Goal: Task Accomplishment & Management: Use online tool/utility

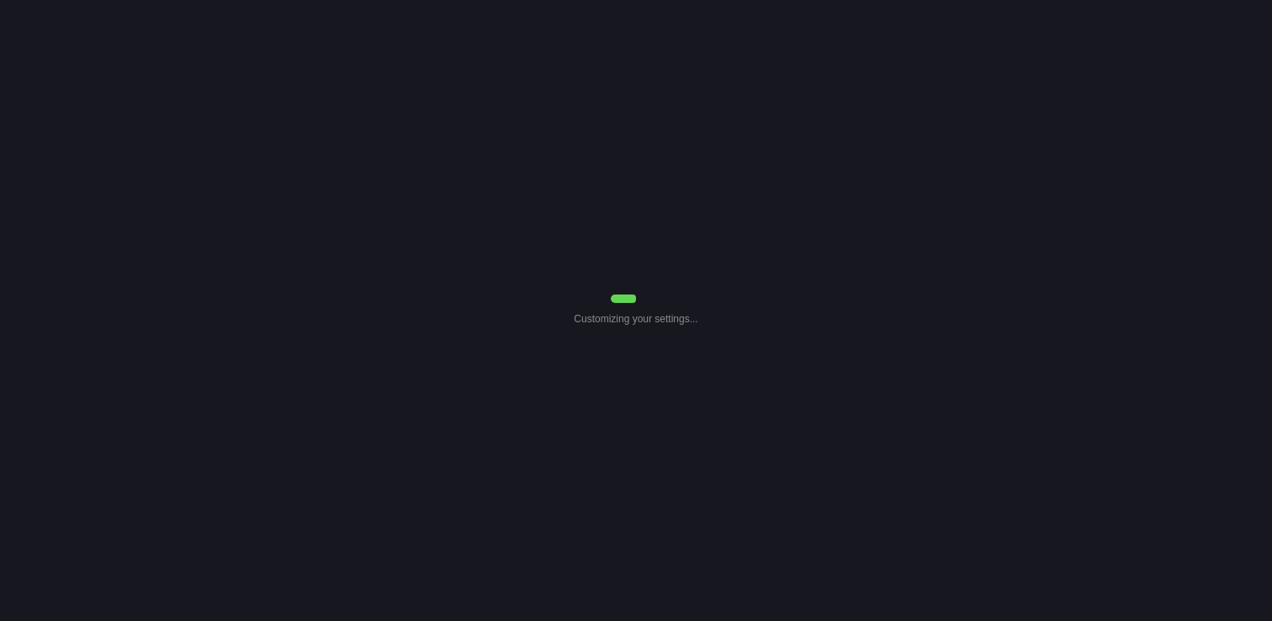
select select "Common Use"
select select "0"
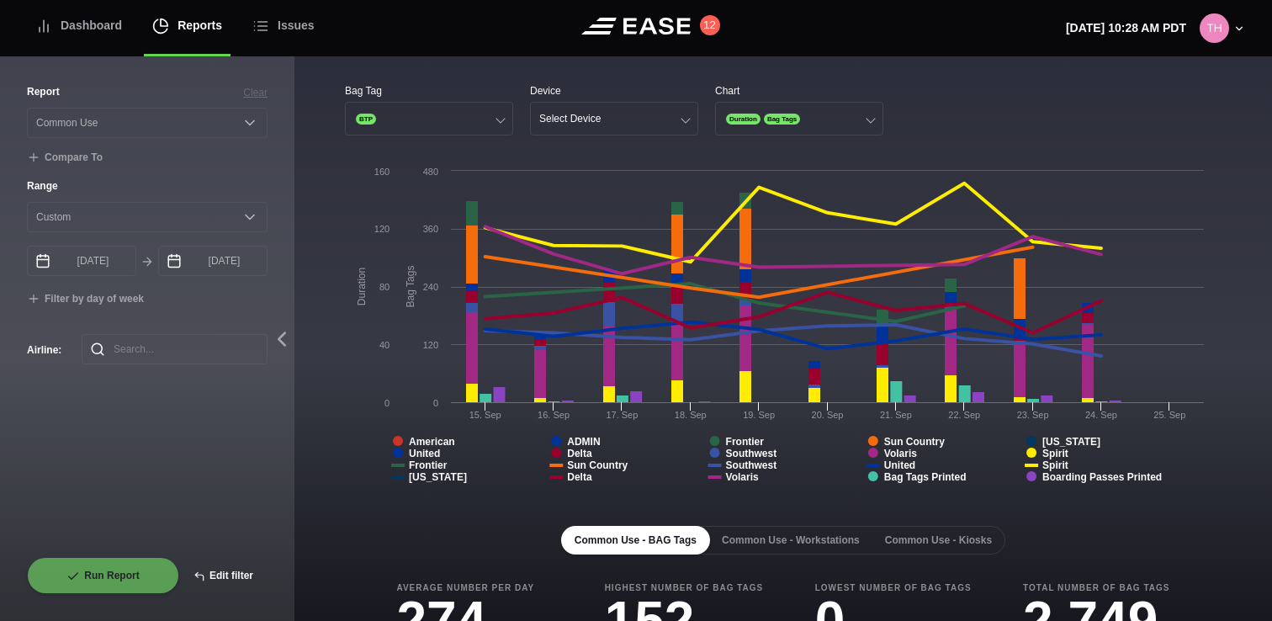
click at [225, 579] on button "Edit filter" at bounding box center [223, 575] width 88 height 37
select select "Common Use"
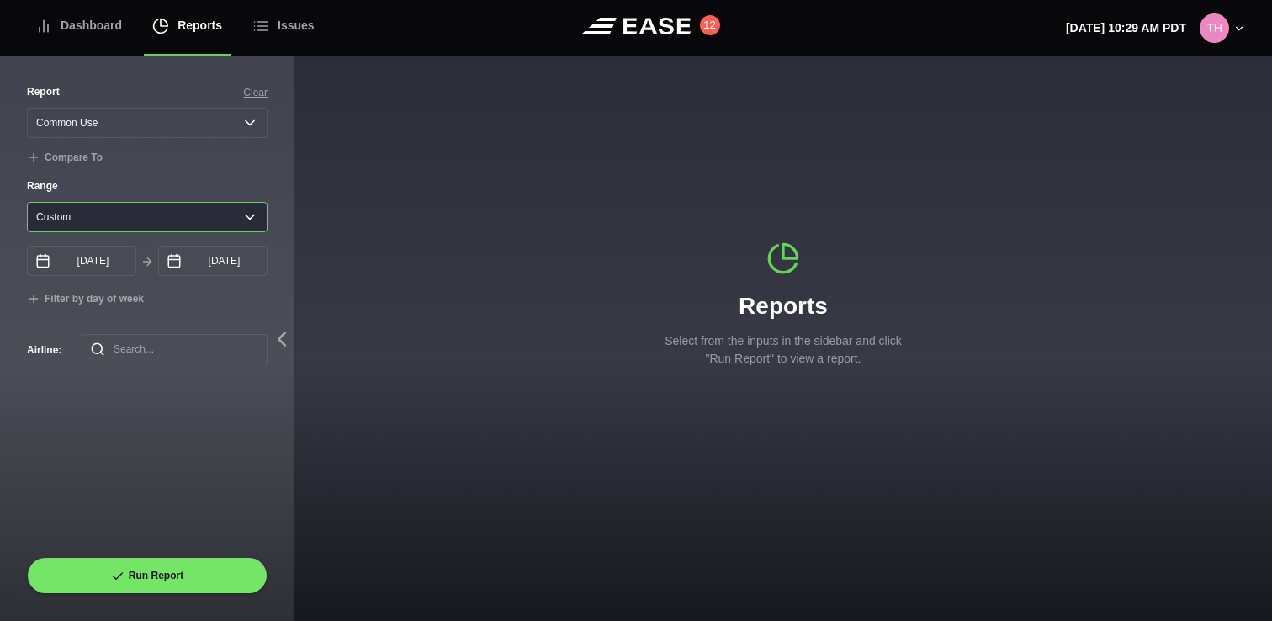
click at [173, 222] on select "[DATE] Last 7 days Last 14 days Last 30 days Last 6 weeks Custom" at bounding box center [147, 217] width 241 height 30
select select "1"
click at [27, 202] on select "[DATE] Last 7 days Last 14 days Last 30 days Last 6 weeks Custom" at bounding box center [147, 217] width 241 height 30
type input "[DATE]"
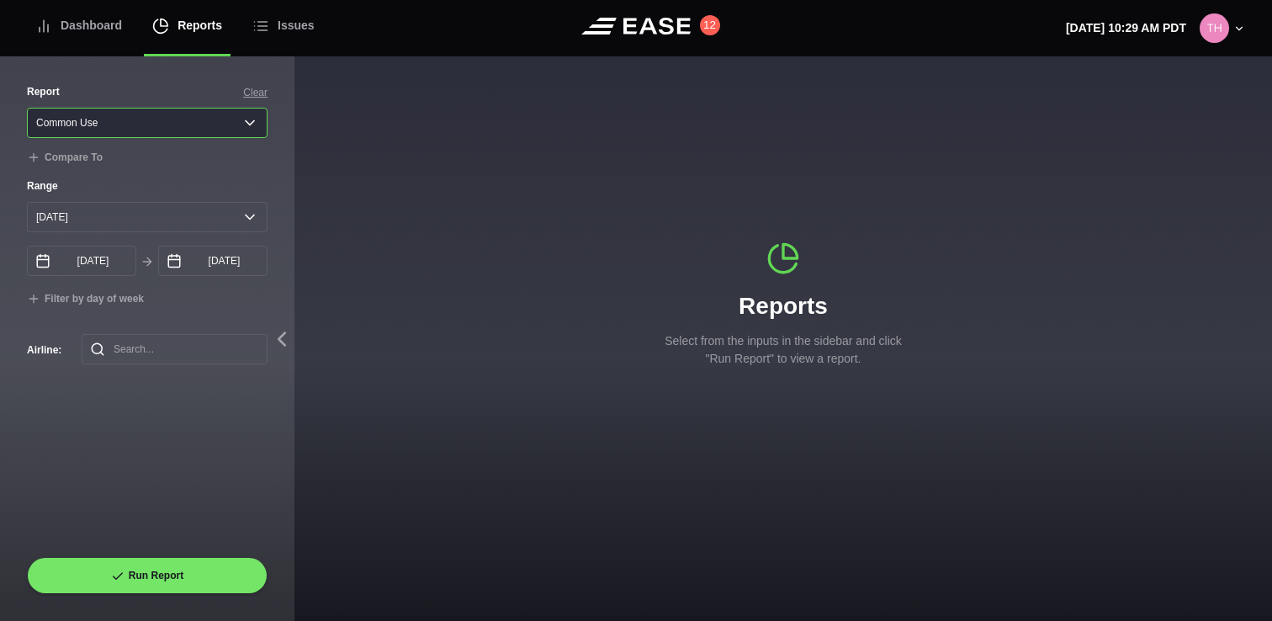
click at [160, 120] on select "Select a report... Arrivals Common Use Daily Throughput Departures Passenger Pr…" at bounding box center [147, 123] width 241 height 30
click at [27, 108] on select "Select a report... Arrivals Common Use Daily Throughput Departures Passenger Pr…" at bounding box center [147, 123] width 241 height 30
click at [203, 252] on input "[DATE]" at bounding box center [212, 261] width 109 height 30
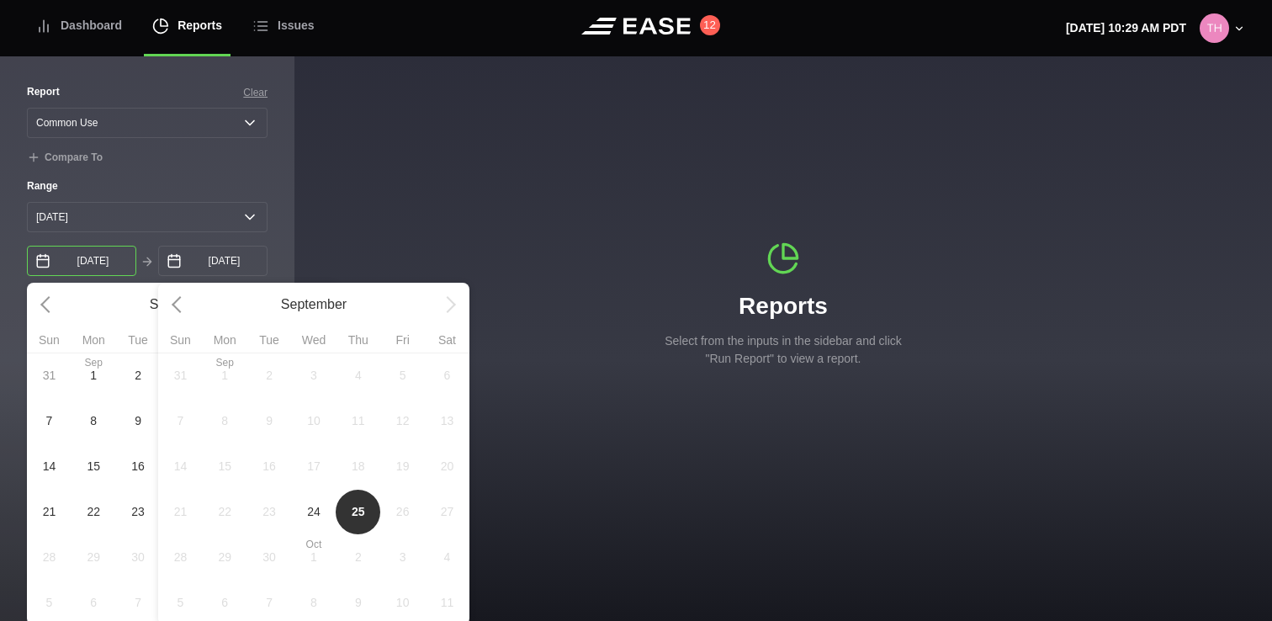
click at [114, 253] on input "[DATE]" at bounding box center [81, 261] width 109 height 30
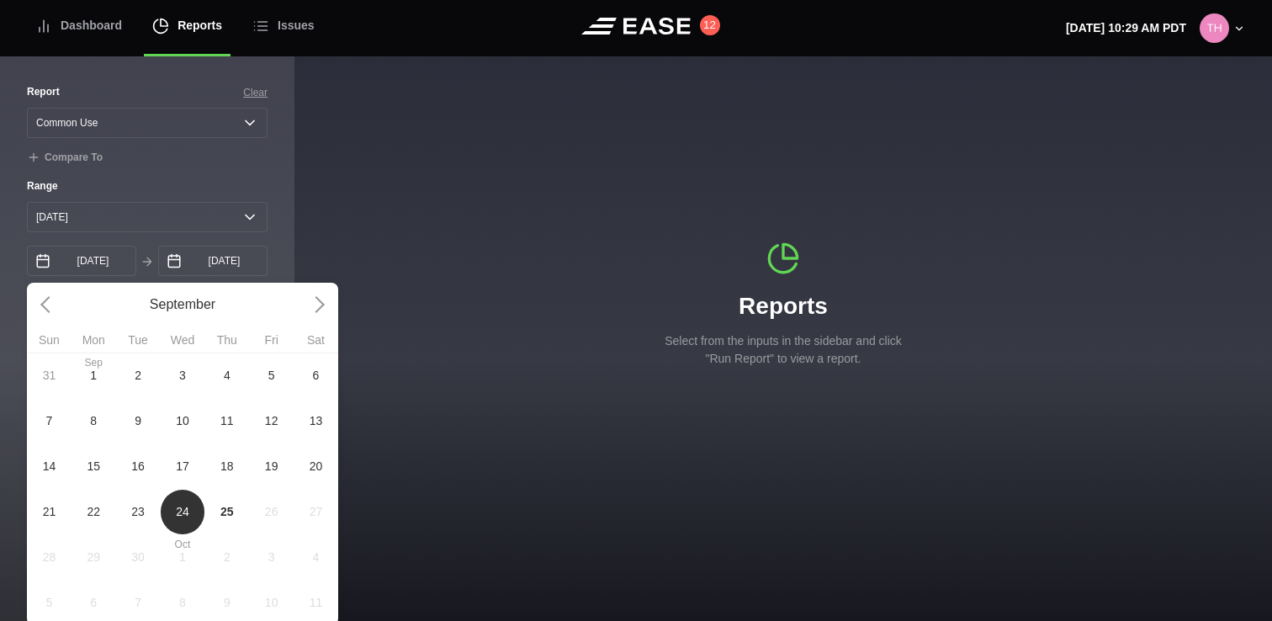
click at [333, 245] on div "Reports Select from the inputs in the sidebar and click "Run Report" to view a …" at bounding box center [782, 304] width 977 height 126
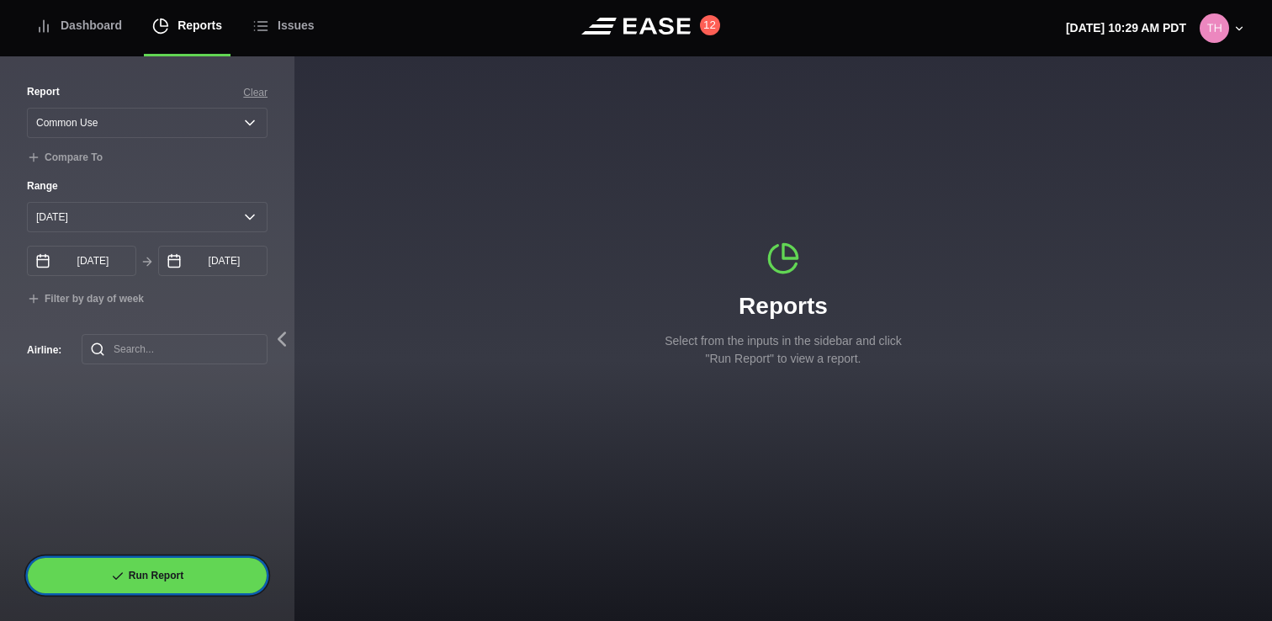
click at [167, 569] on button "Run Report" at bounding box center [147, 575] width 241 height 37
select select "Common Use"
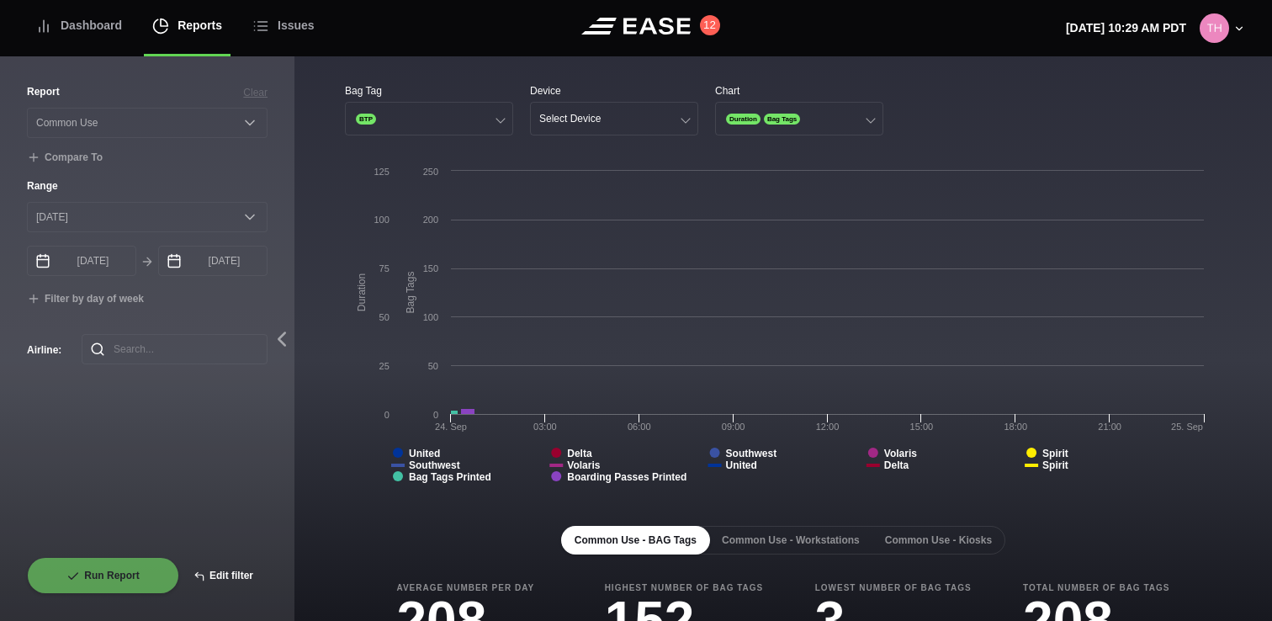
click at [218, 571] on button "Edit filter" at bounding box center [223, 575] width 88 height 37
select select "Common Use"
select select "0"
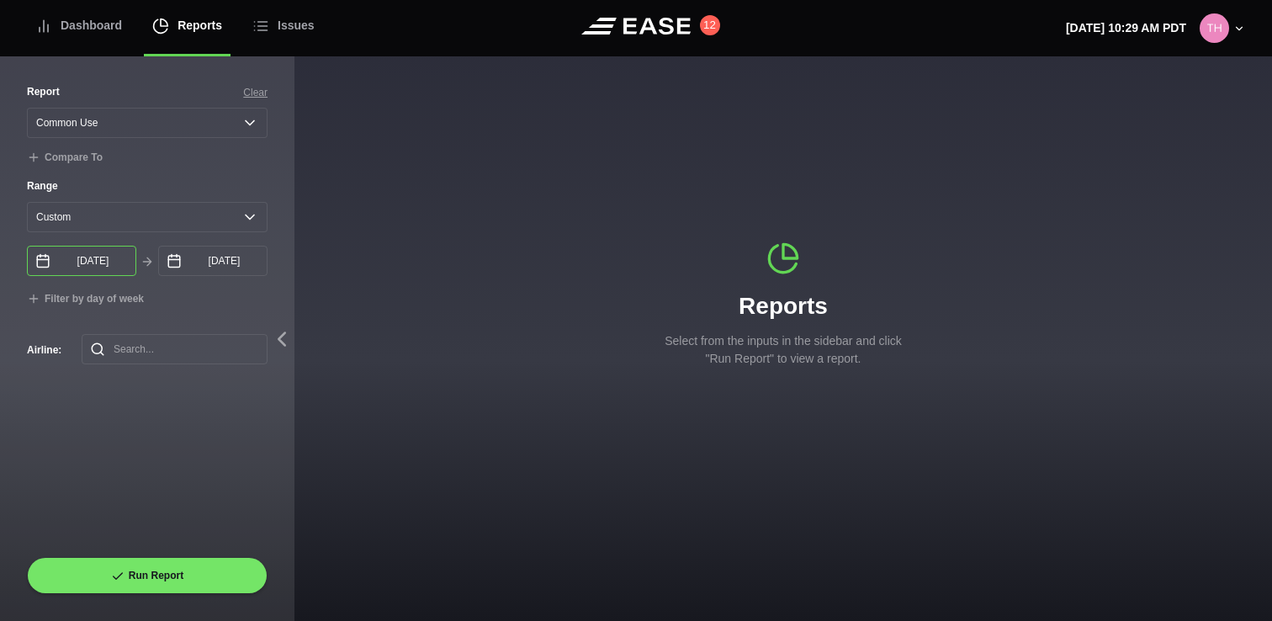
click at [101, 267] on input "09/24/2025" at bounding box center [81, 261] width 109 height 30
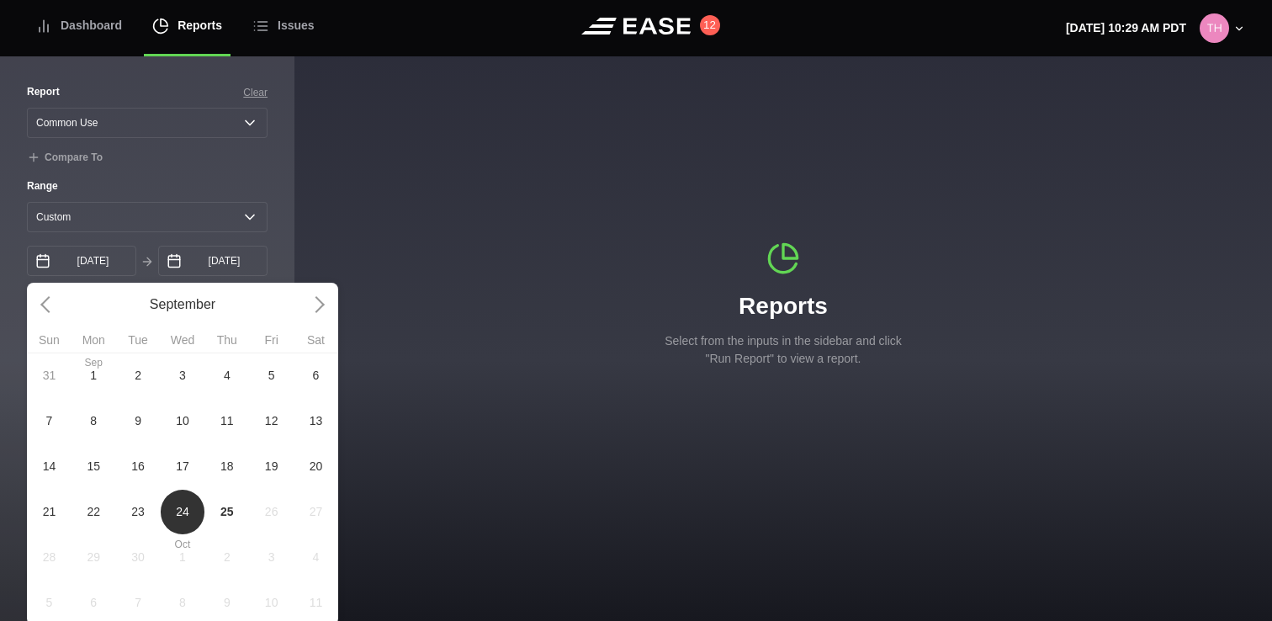
click at [145, 460] on span "16" at bounding box center [138, 465] width 45 height 45
type input "09/16/2025"
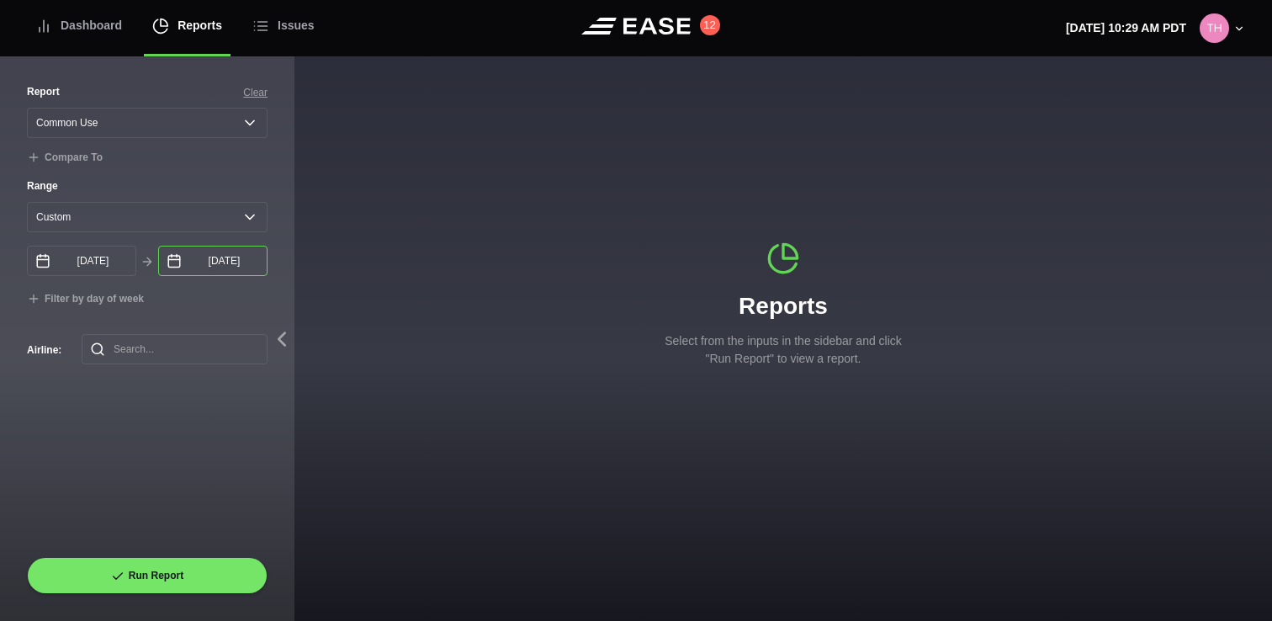
click at [209, 267] on input "09/25/2025" at bounding box center [212, 261] width 109 height 30
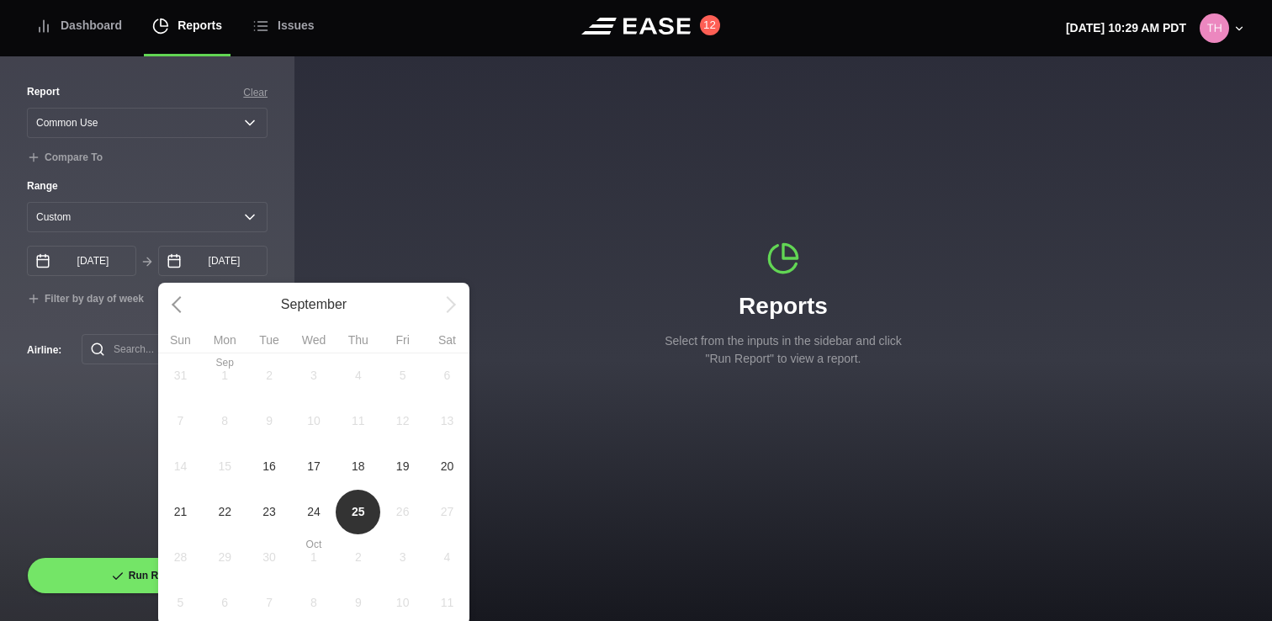
click at [302, 479] on span "17" at bounding box center [314, 465] width 45 height 45
type input "09/17/2025"
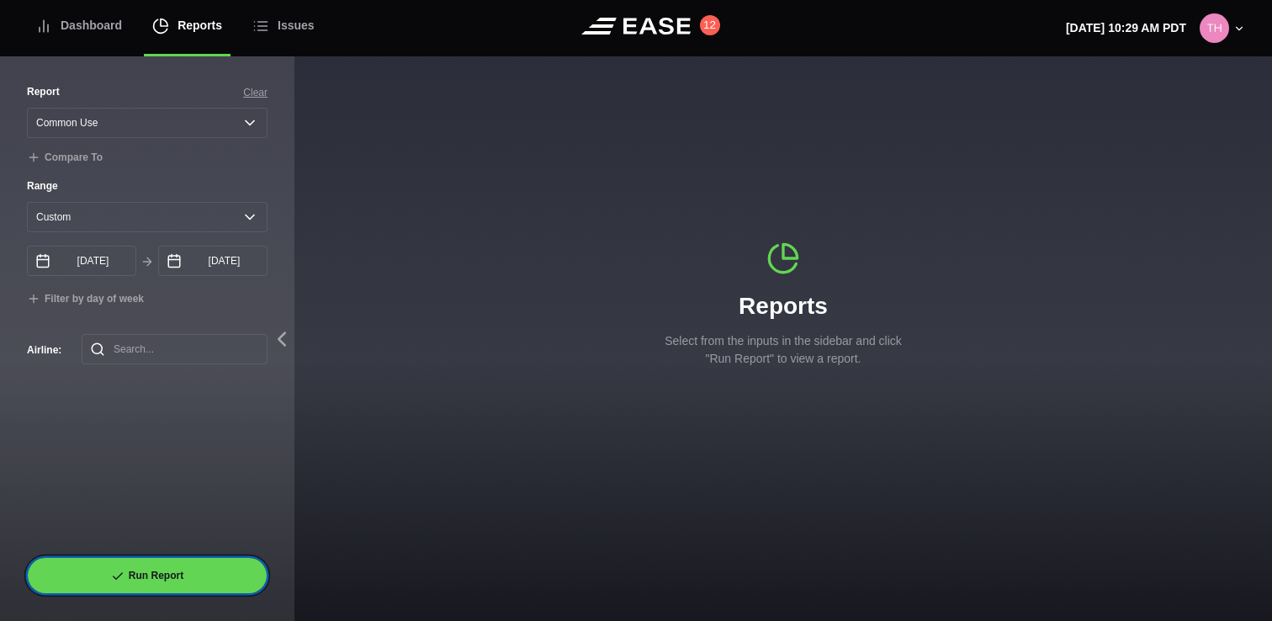
click at [164, 569] on button "Run Report" at bounding box center [147, 575] width 241 height 37
select select "Common Use"
select select "0"
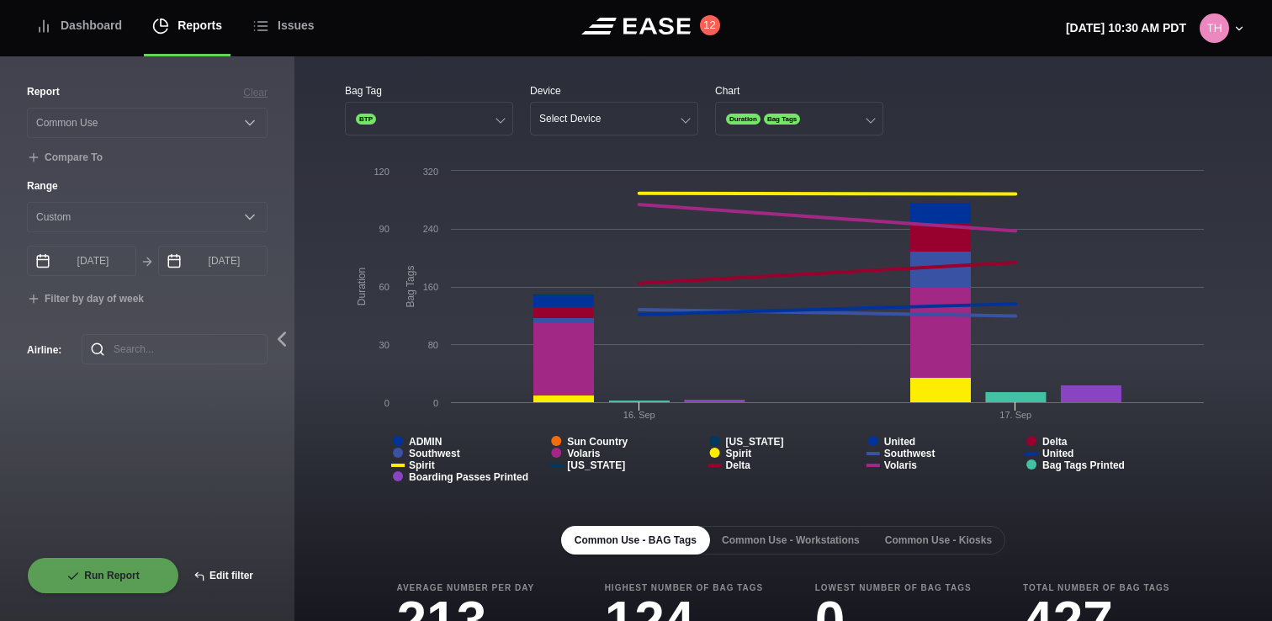
click at [222, 575] on button "Edit filter" at bounding box center [223, 575] width 88 height 37
select select "Common Use"
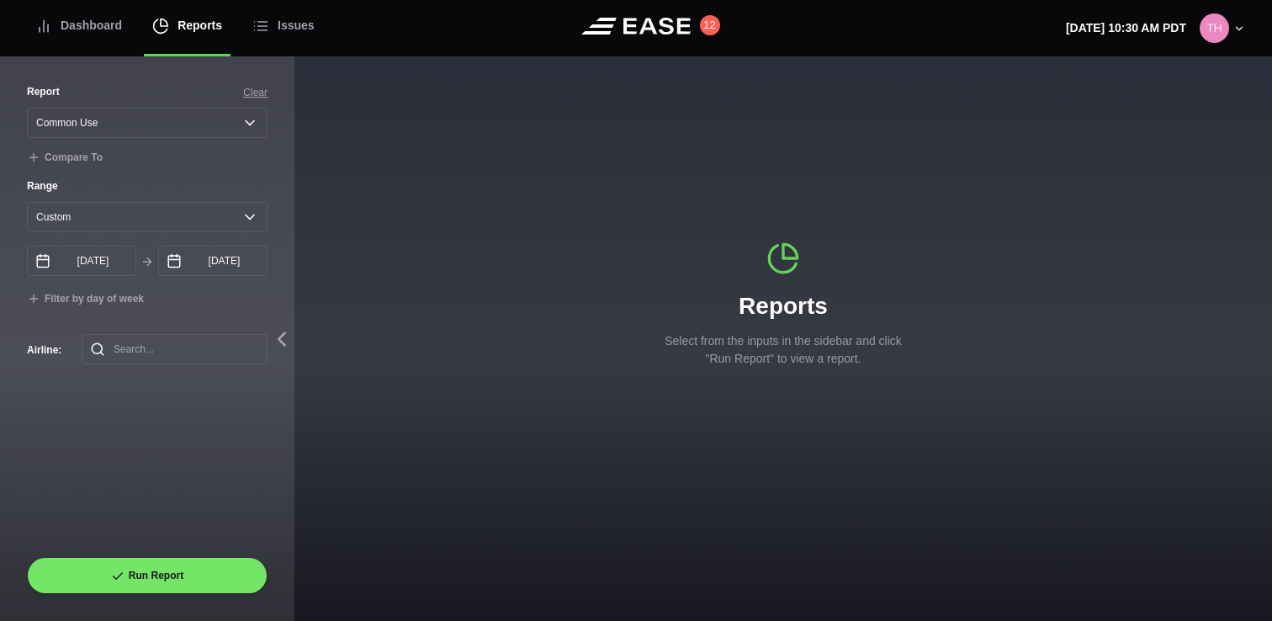
click at [112, 233] on div "Range Yesterday Last 7 days Last 14 days Last 30 days Last 6 weeks Custom 09/16…" at bounding box center [147, 242] width 241 height 129
click at [111, 223] on select "Yesterday Last 7 days Last 14 days Last 30 days Last 6 weeks Custom" at bounding box center [147, 217] width 241 height 30
select select "1"
click at [27, 202] on select "Yesterday Last 7 days Last 14 days Last 30 days Last 6 weeks Custom" at bounding box center [147, 217] width 241 height 30
type input "09/24/2025"
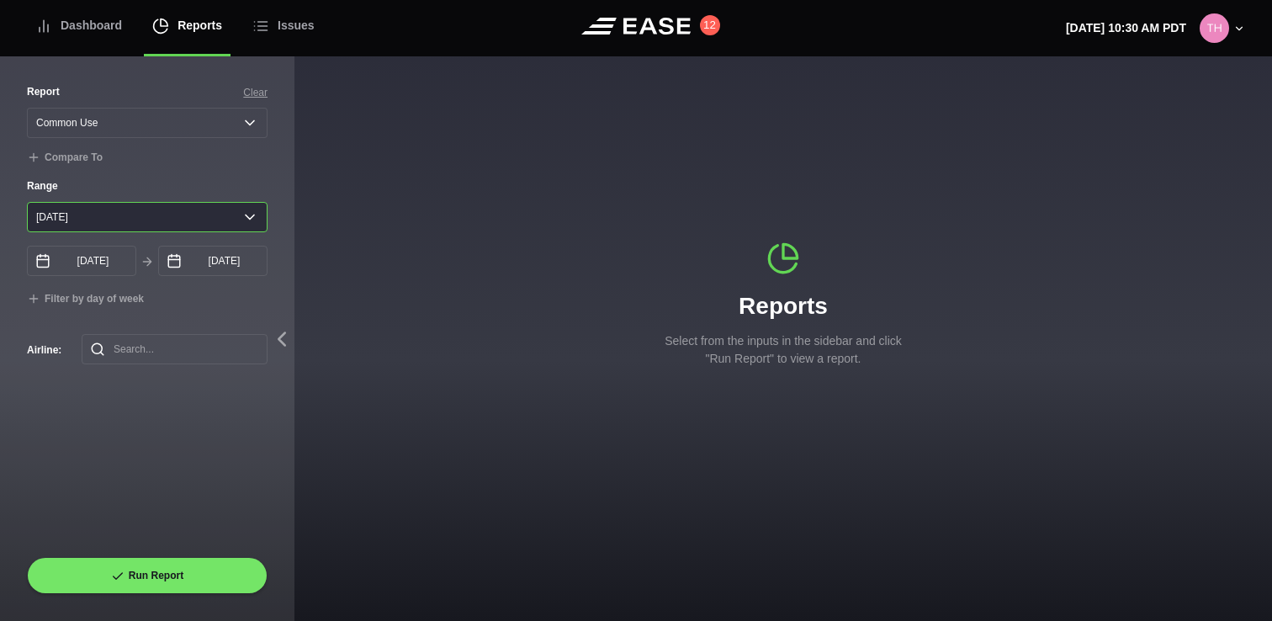
type input "09/25/2025"
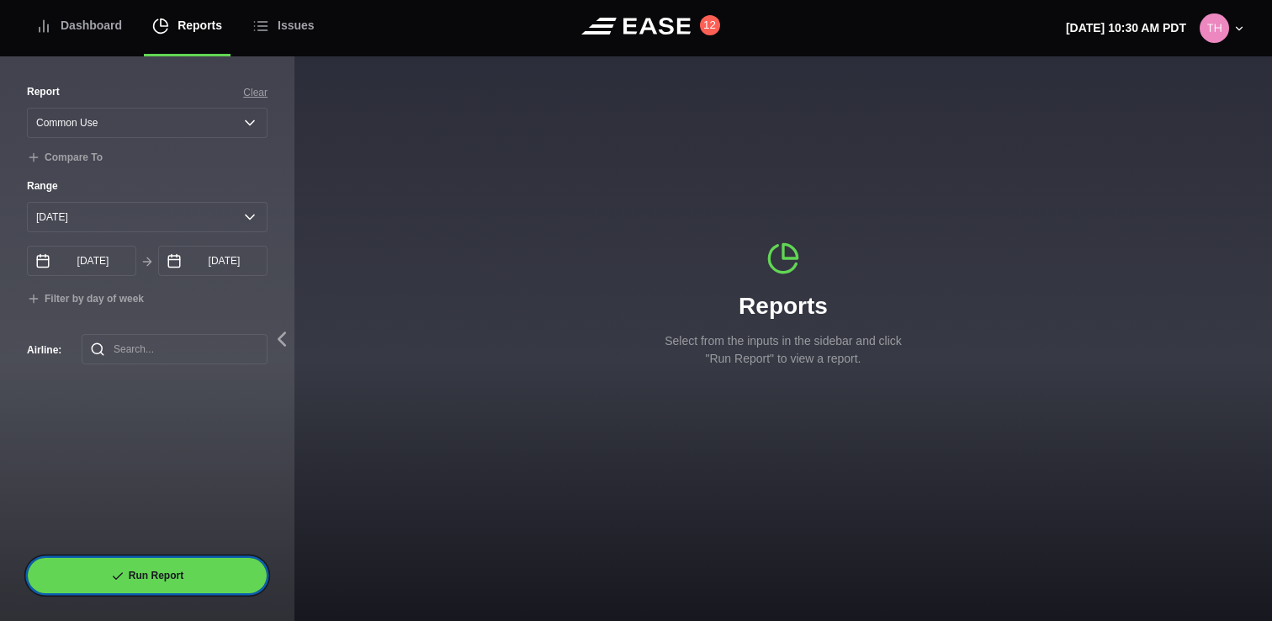
click at [171, 581] on button "Run Report" at bounding box center [147, 575] width 241 height 37
select select "Common Use"
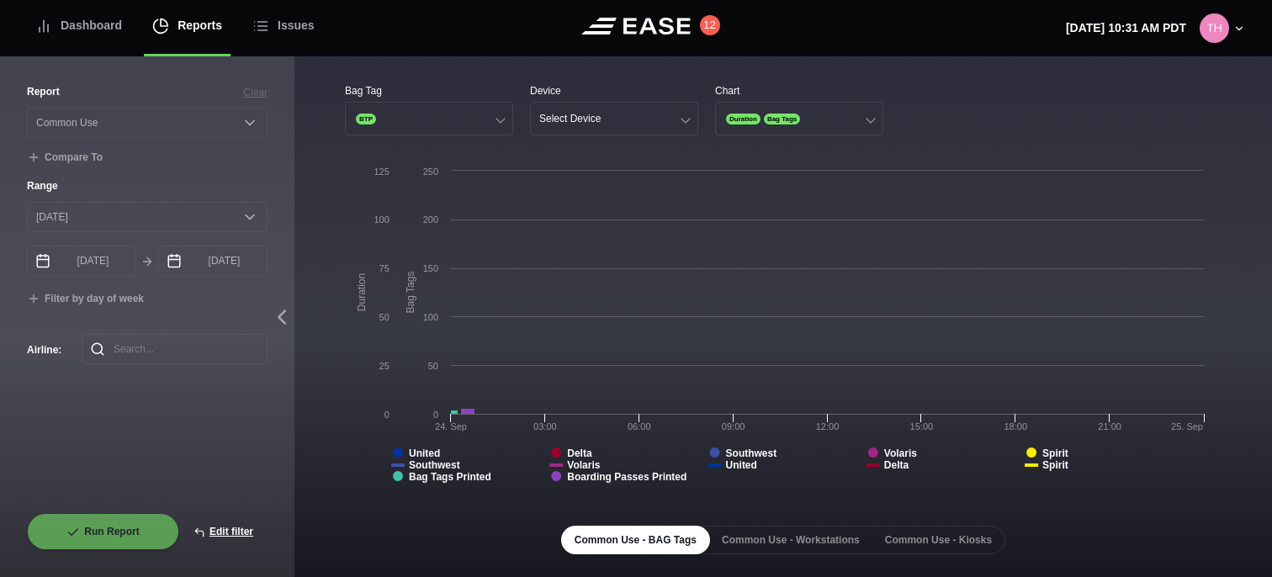
click at [764, 53] on button "Close" at bounding box center [763, 50] width 27 height 27
click at [127, 181] on label "Range" at bounding box center [147, 185] width 241 height 15
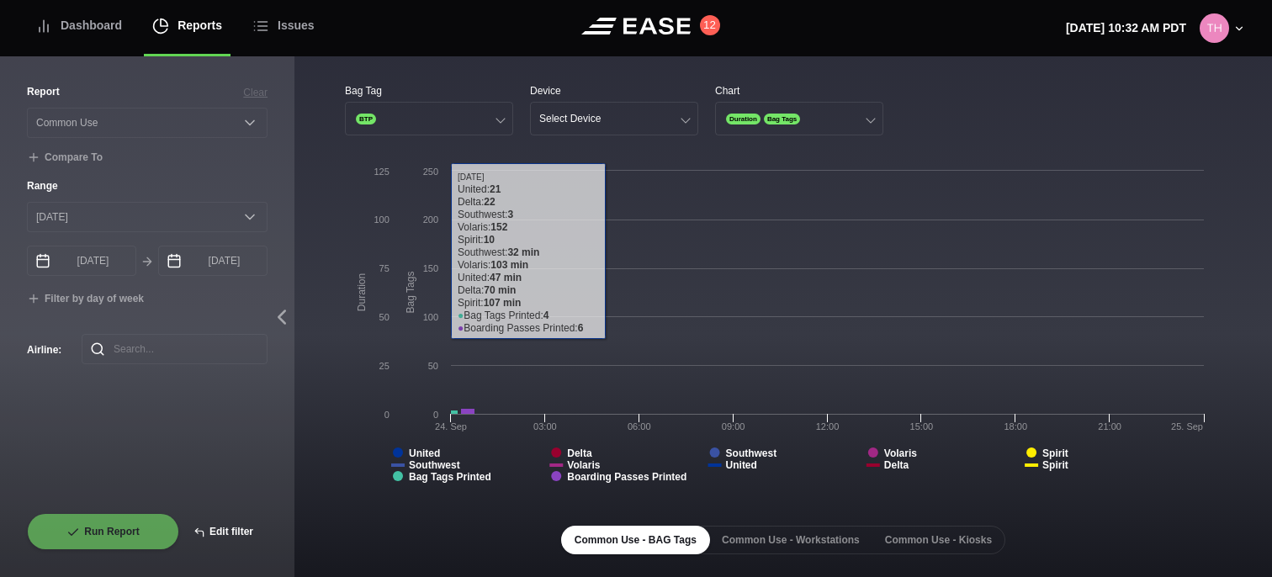
click at [239, 529] on button "Edit filter" at bounding box center [223, 531] width 88 height 37
select select "Common Use"
select select "0"
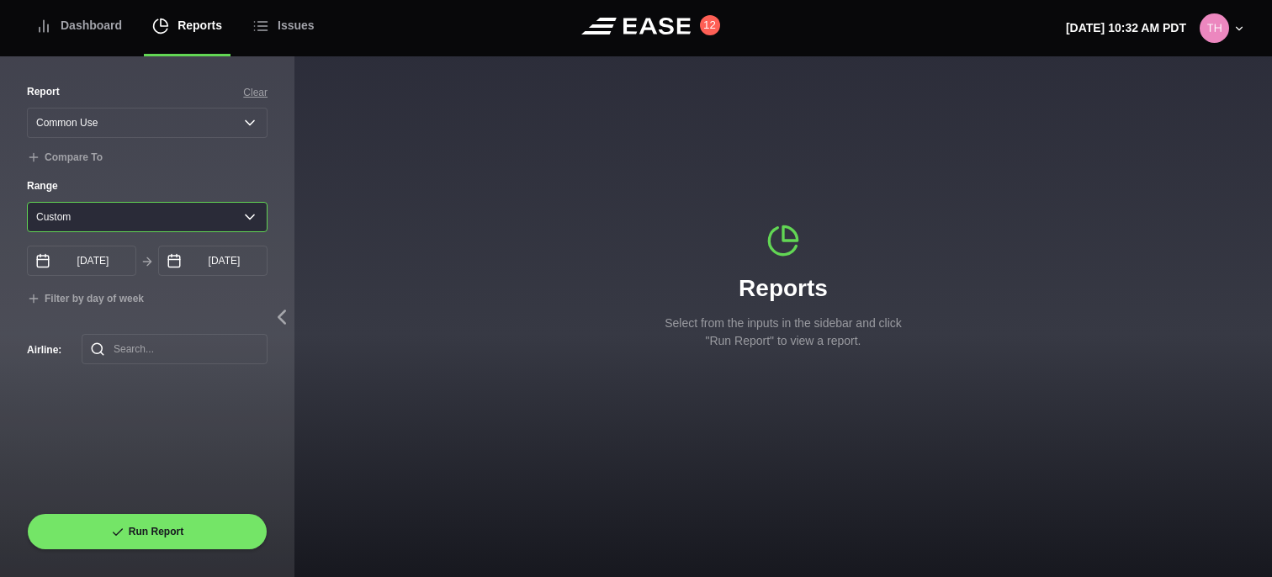
click at [238, 221] on select "Yesterday Last 7 days Last 14 days Last 30 days Last 6 weeks Custom" at bounding box center [147, 217] width 241 height 30
click at [27, 202] on select "Yesterday Last 7 days Last 14 days Last 30 days Last 6 weeks Custom" at bounding box center [147, 217] width 241 height 30
click at [103, 258] on input "09/24/2025" at bounding box center [81, 261] width 109 height 30
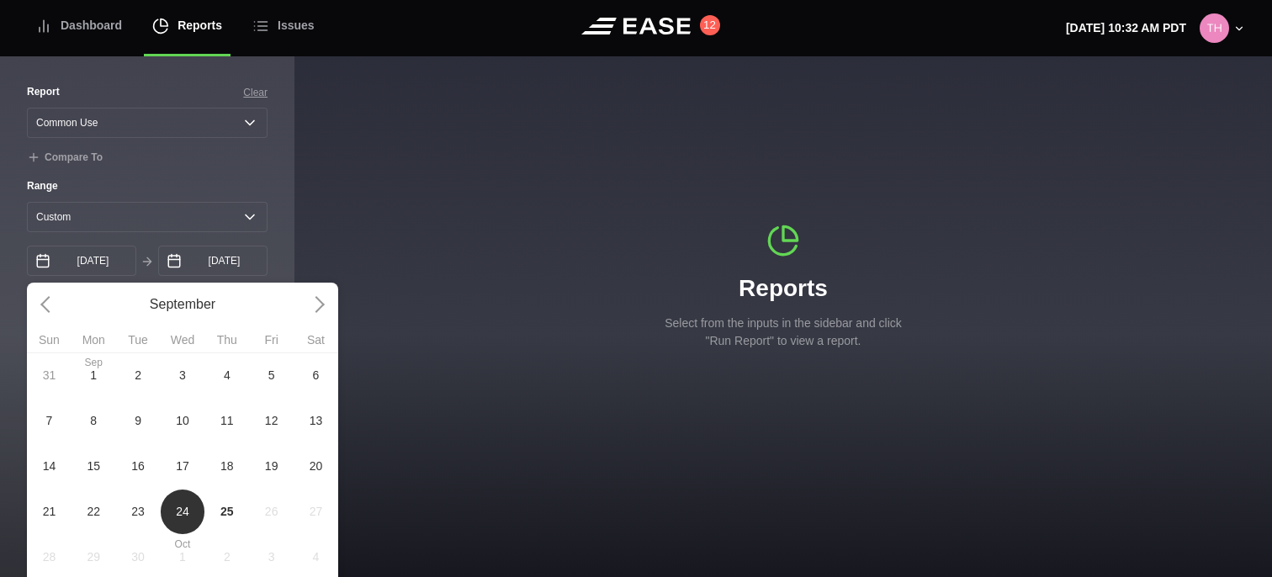
click at [100, 457] on span "15" at bounding box center [93, 465] width 45 height 45
type input "09/15/2025"
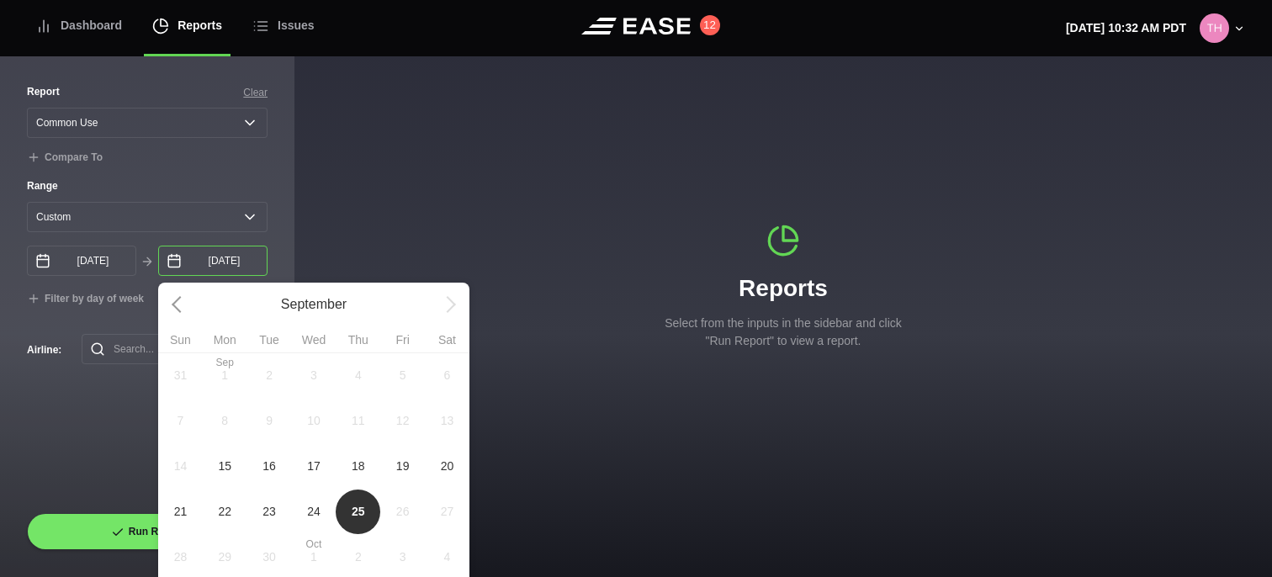
click at [220, 265] on input "09/25/2025" at bounding box center [212, 261] width 109 height 30
click at [278, 473] on span "16" at bounding box center [269, 465] width 45 height 45
type input "09/16/2025"
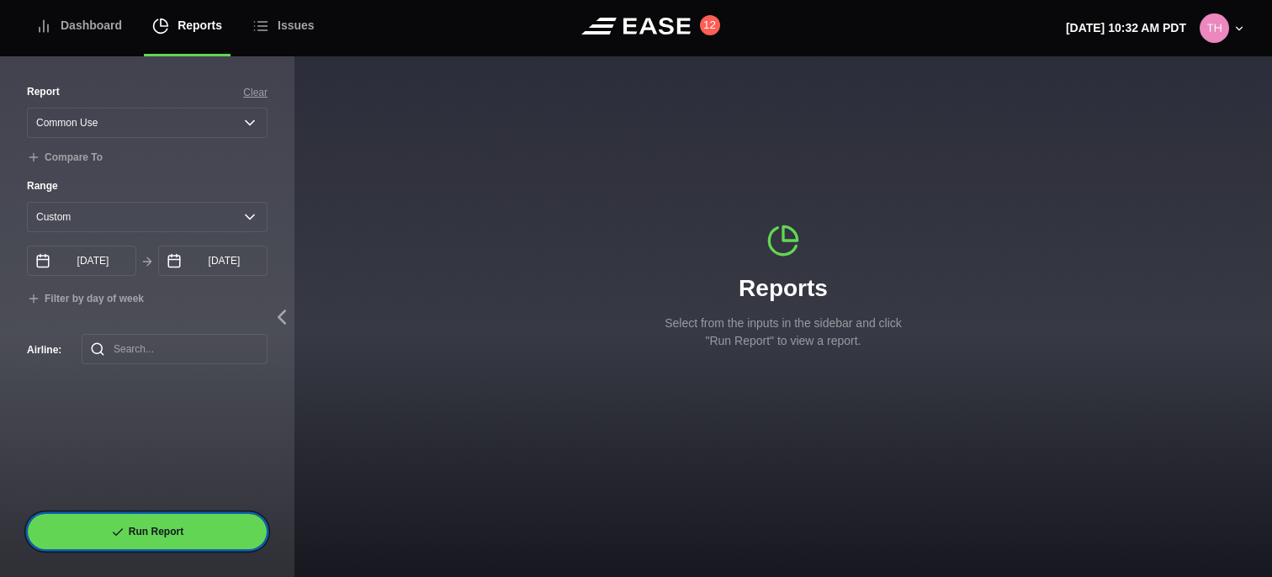
click at [177, 537] on button "Run Report" at bounding box center [147, 531] width 241 height 37
select select "Common Use"
select select "0"
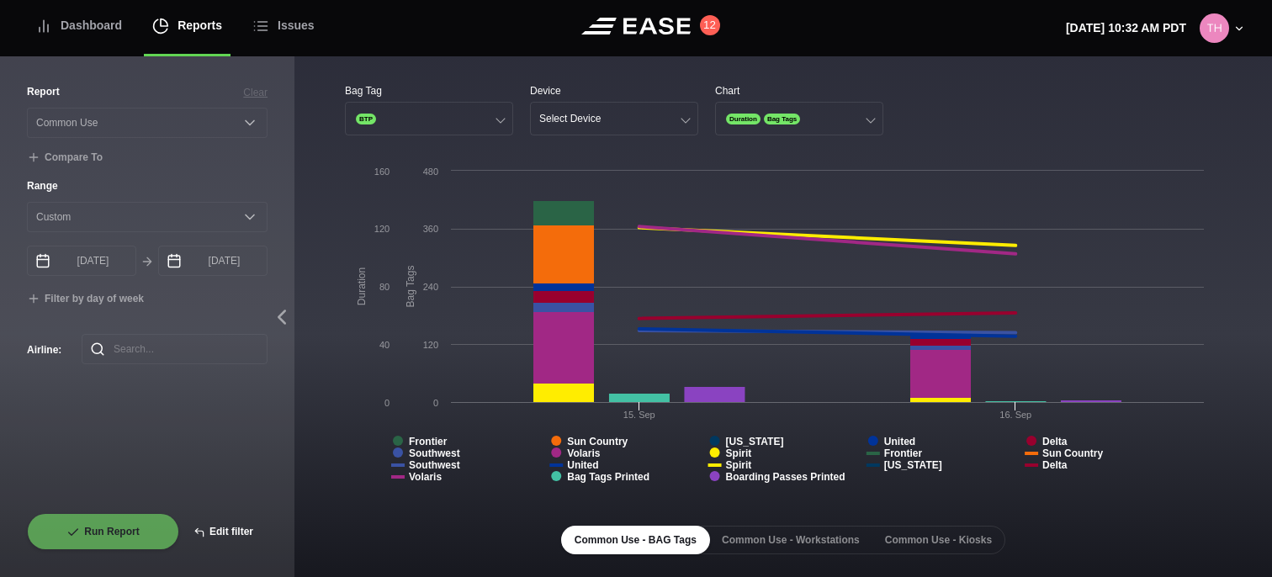
click at [207, 533] on button "Edit filter" at bounding box center [223, 531] width 88 height 37
select select "Common Use"
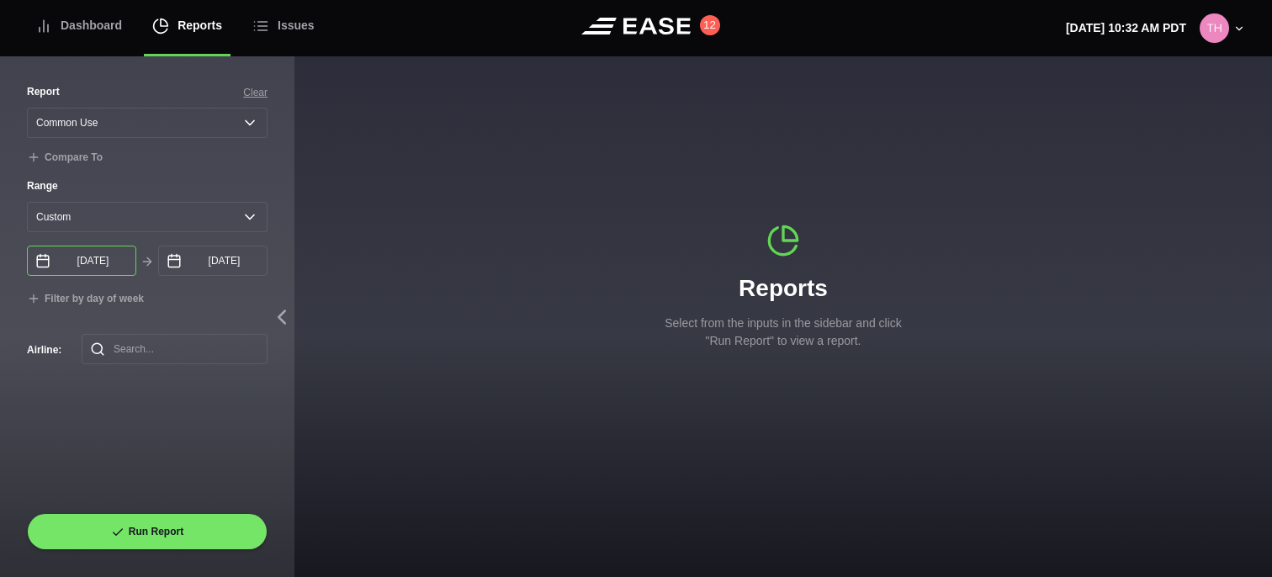
click at [109, 266] on input "09/15/2025" at bounding box center [81, 261] width 109 height 30
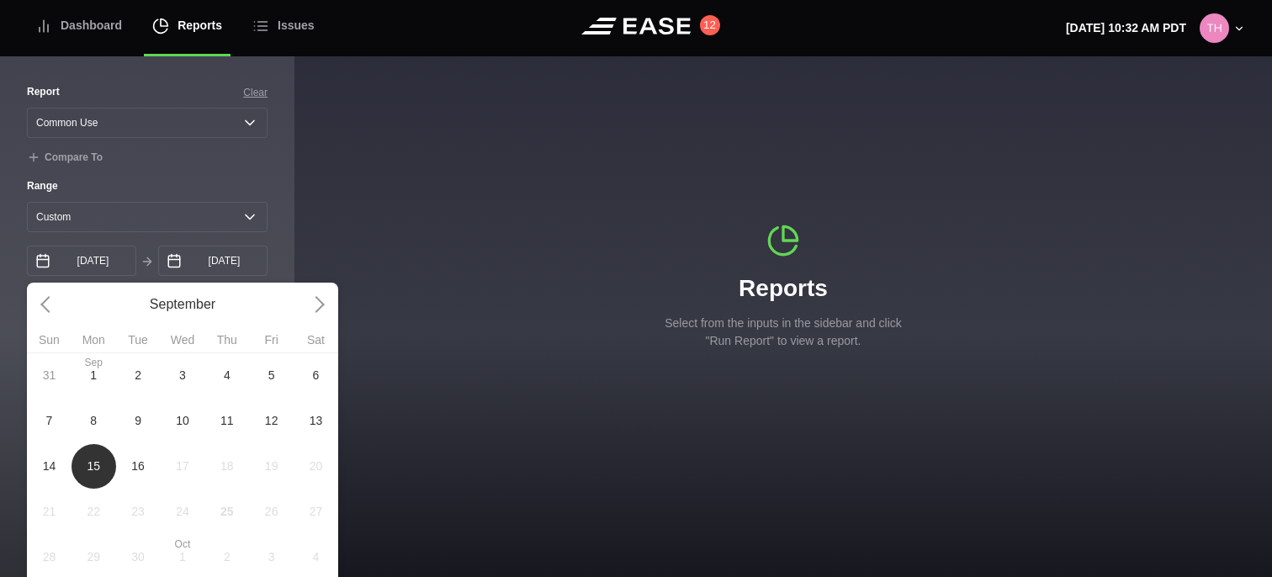
click at [279, 243] on div "Report Clear Select a report... Arrivals Common Use Daily Throughput Departures…" at bounding box center [147, 317] width 294 height 520
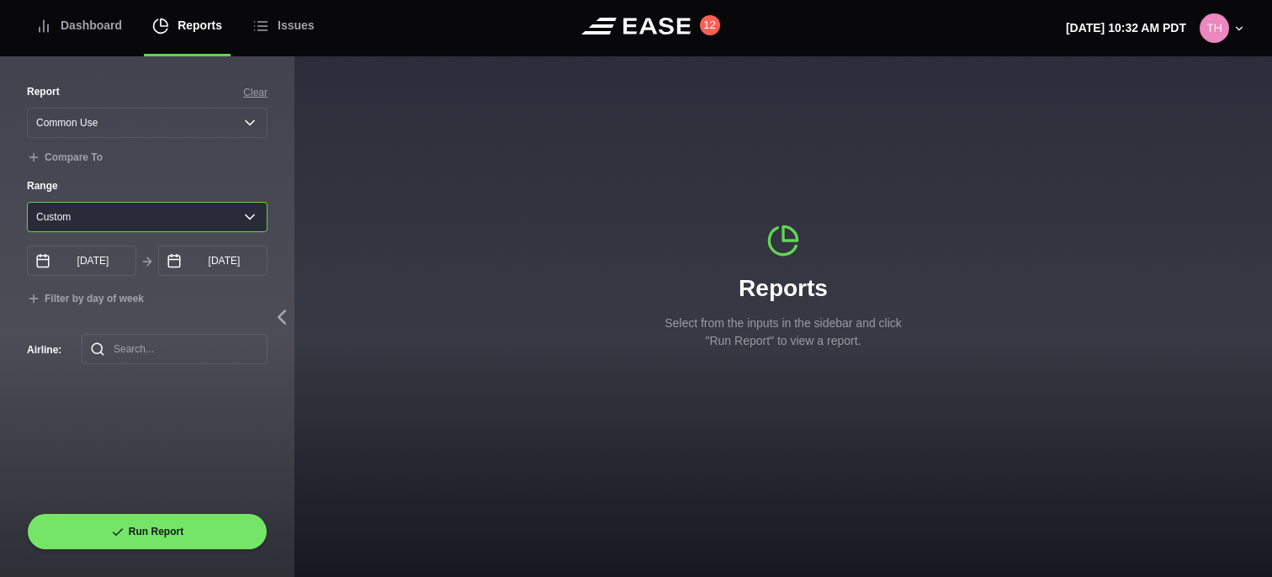
click at [123, 220] on select "Yesterday Last 7 days Last 14 days Last 30 days Last 6 weeks Custom" at bounding box center [147, 217] width 241 height 30
select select "1"
click at [27, 202] on select "Yesterday Last 7 days Last 14 days Last 30 days Last 6 weeks Custom" at bounding box center [147, 217] width 241 height 30
type input "09/24/2025"
type input "09/25/2025"
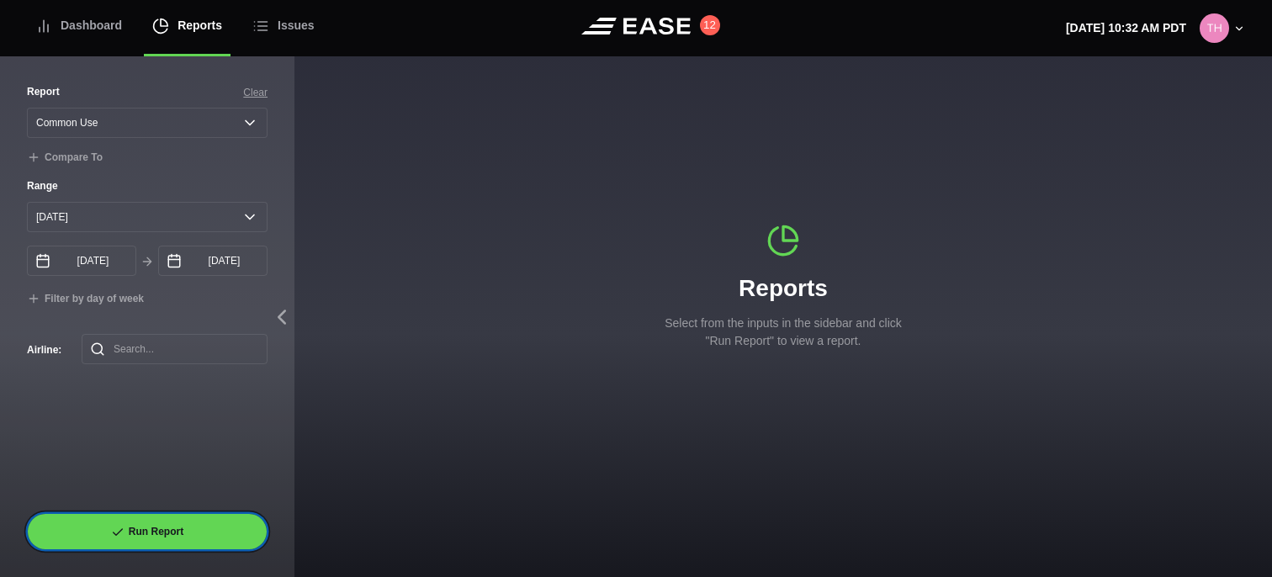
click at [187, 532] on button "Run Report" at bounding box center [147, 531] width 241 height 37
select select "Common Use"
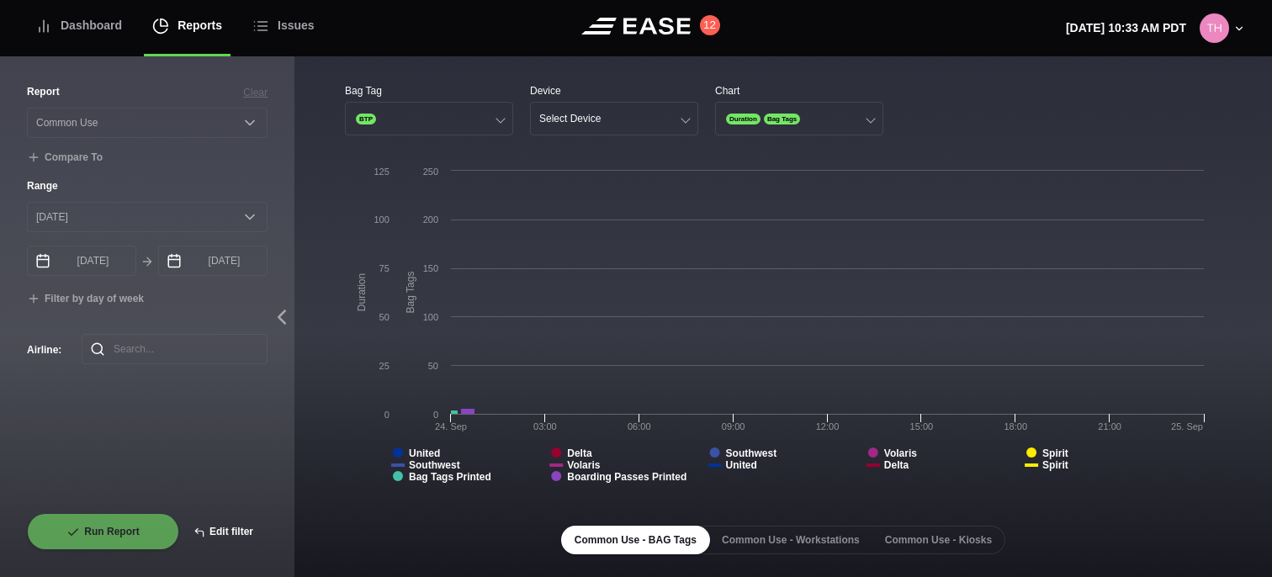
click at [225, 531] on button "Edit filter" at bounding box center [223, 531] width 88 height 37
select select "Common Use"
select select "0"
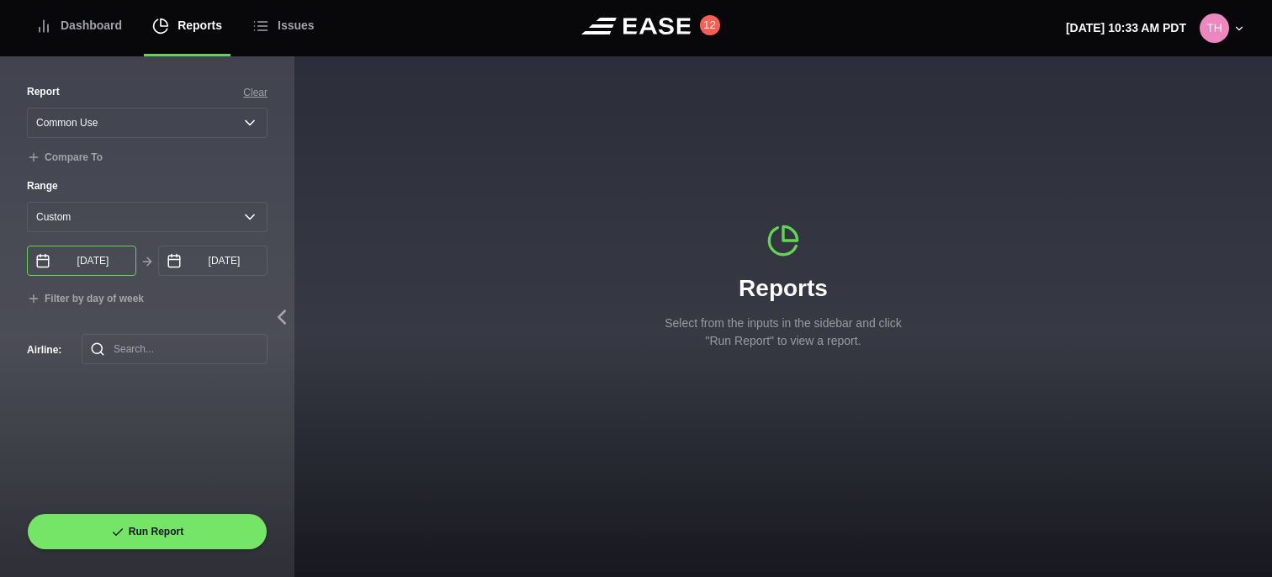
click at [121, 263] on input "09/24/2025" at bounding box center [81, 261] width 109 height 30
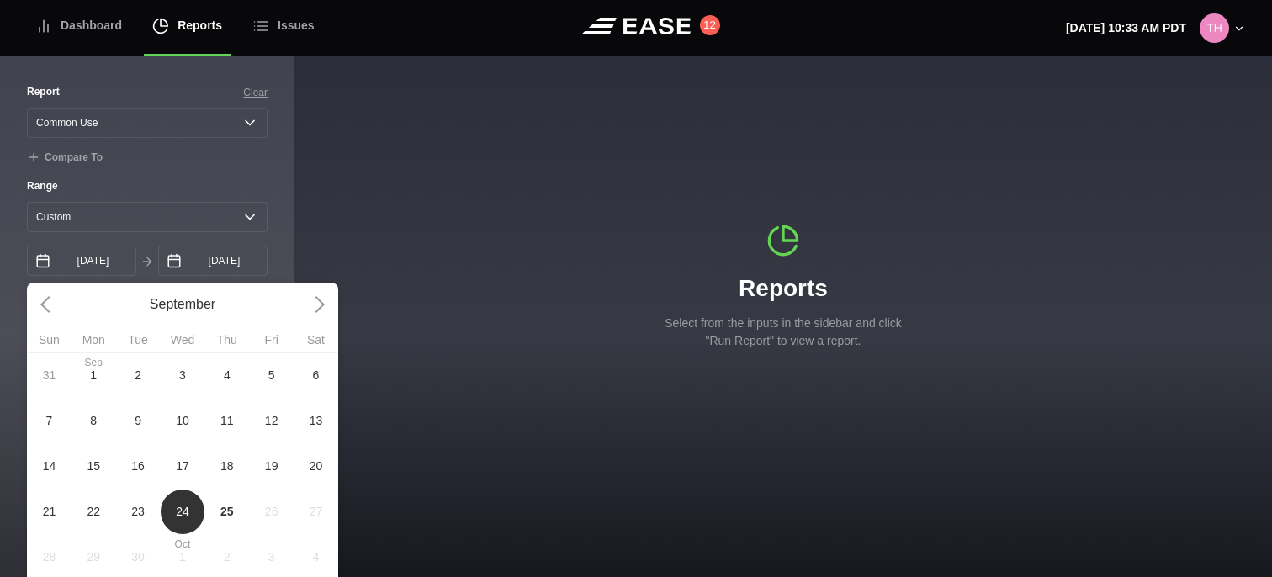
click at [180, 378] on span "3" at bounding box center [182, 376] width 7 height 18
type input "09/03/2025"
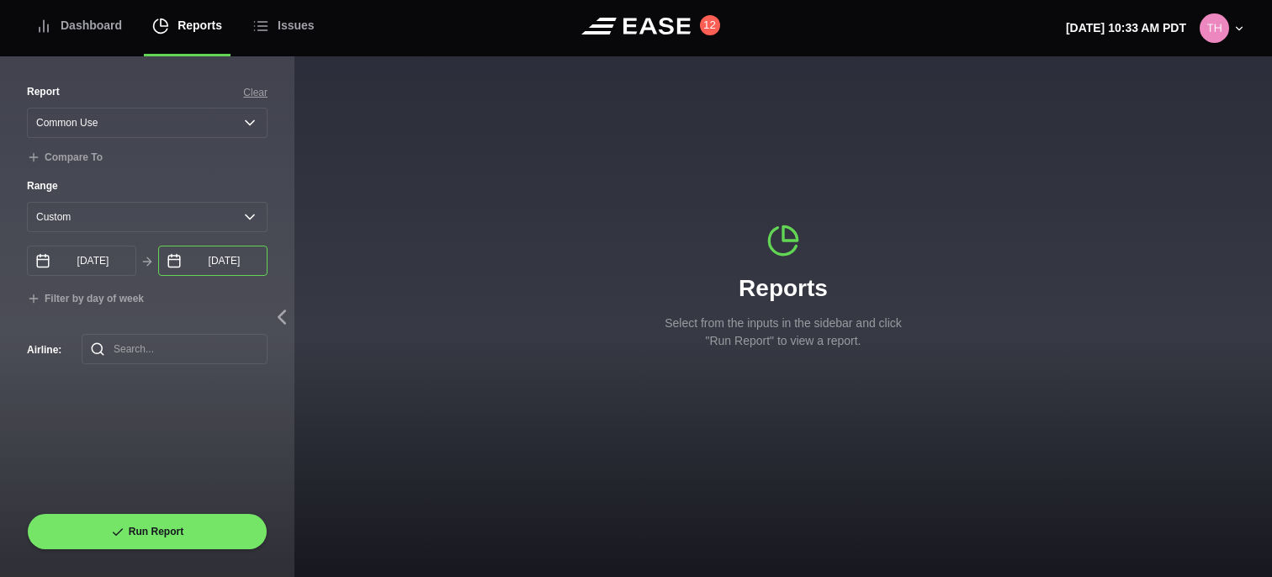
click at [235, 265] on input "09/25/2025" at bounding box center [212, 261] width 109 height 30
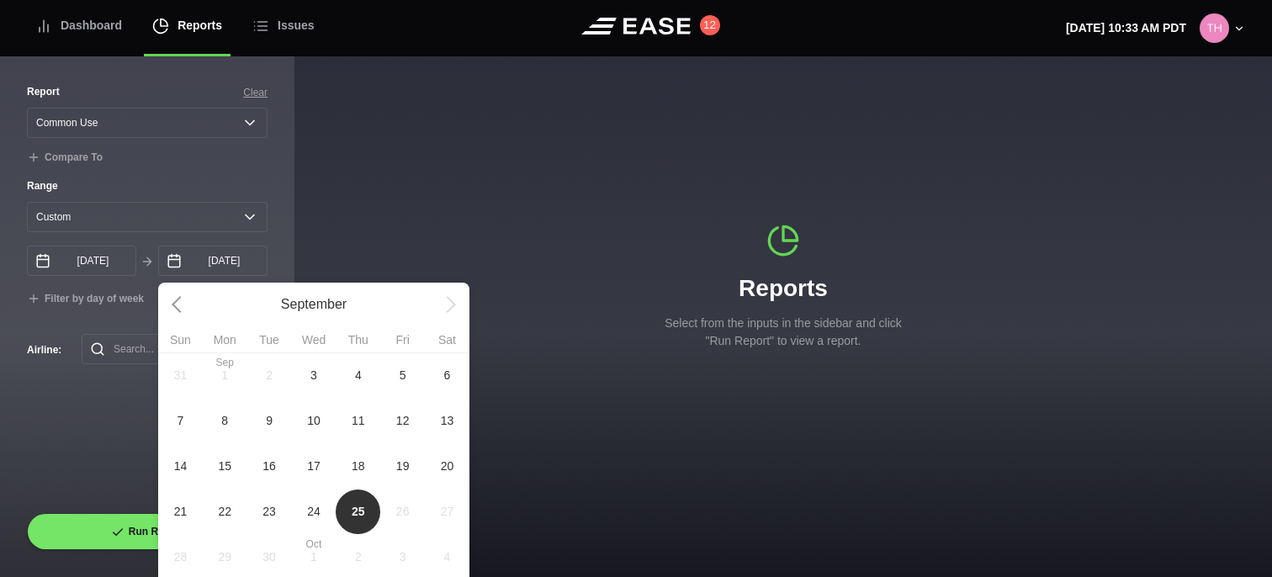
click at [395, 378] on span "5" at bounding box center [402, 374] width 45 height 45
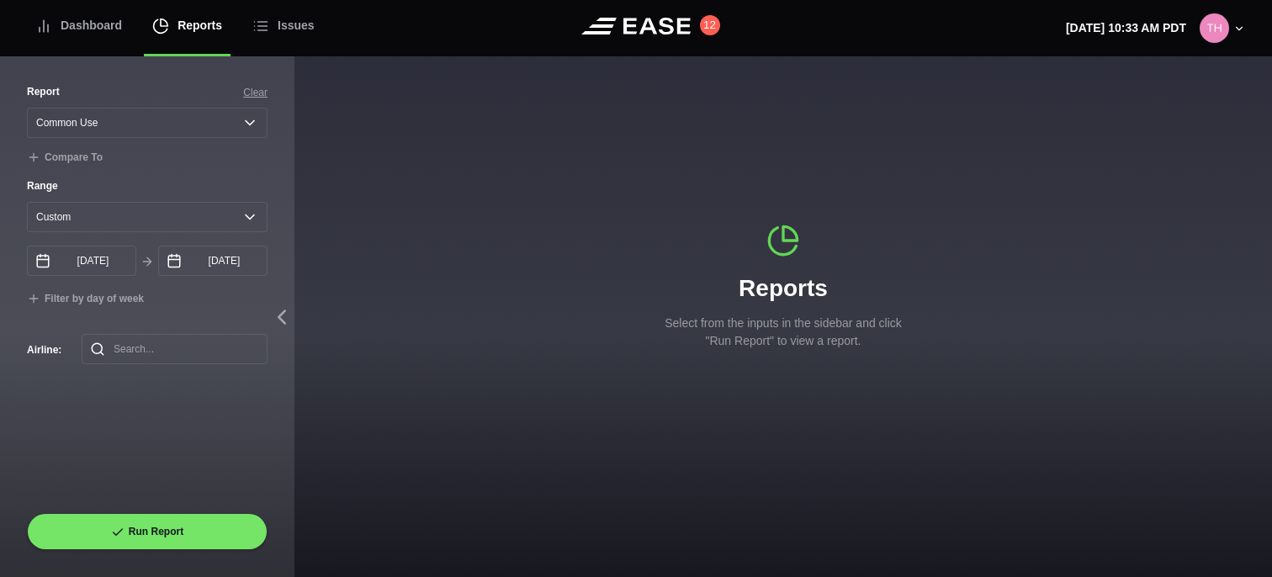
type input "09/05/2025"
click at [179, 527] on button "Run Report" at bounding box center [147, 531] width 241 height 37
select select "Common Use"
select select "0"
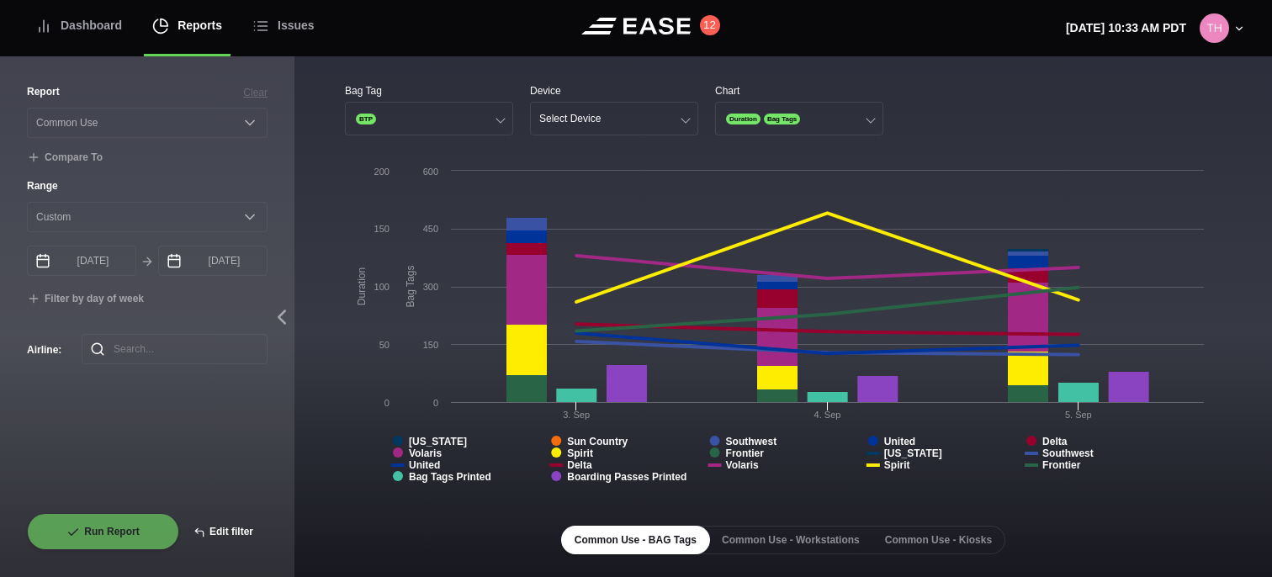
click at [220, 530] on button "Edit filter" at bounding box center [223, 531] width 88 height 37
select select "Common Use"
select select "0"
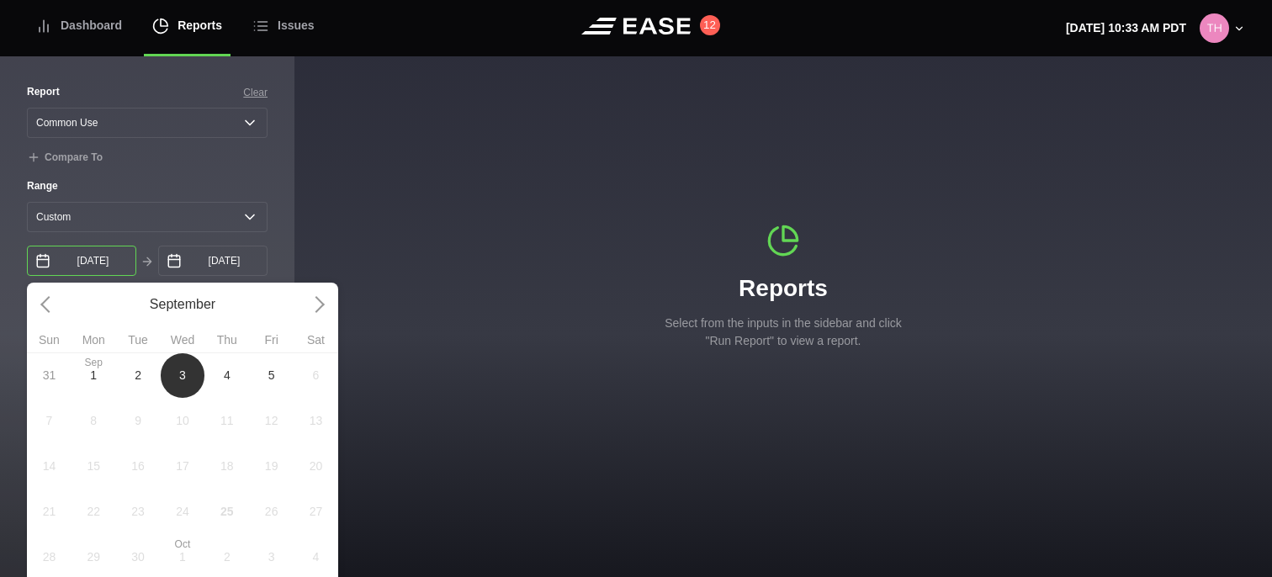
click at [120, 271] on input "09/03/2025" at bounding box center [81, 261] width 109 height 30
click at [145, 476] on div "31 Sep 1 2 3 4 5 6 7 8 9 10 11 12 13 14 15 16 17 18 19 20 21 22 23 24 25 26 27 …" at bounding box center [182, 488] width 311 height 272
click at [140, 470] on div "31 Sep 1 2 3 4 5 6 7 8 9 10 11 12 13 14 15 16 17 18 19 20 21 22 23 24 25 26 27 …" at bounding box center [182, 488] width 311 height 272
click at [245, 272] on input "09/05/2025" at bounding box center [212, 261] width 109 height 30
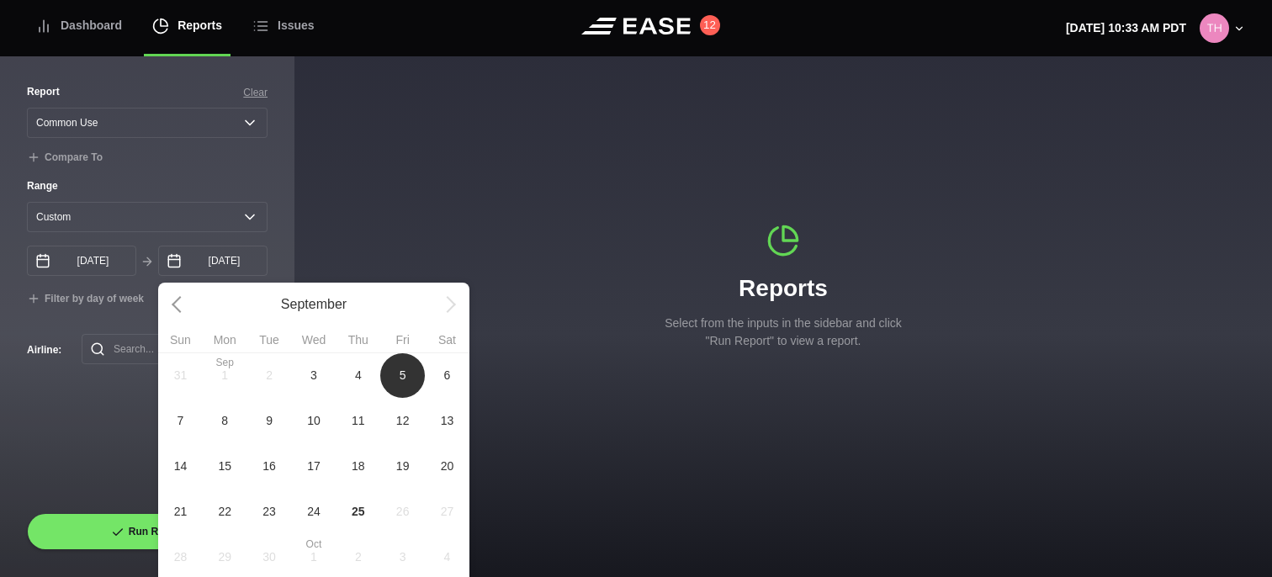
click at [350, 510] on span "25" at bounding box center [358, 511] width 45 height 45
type input "09/25/2025"
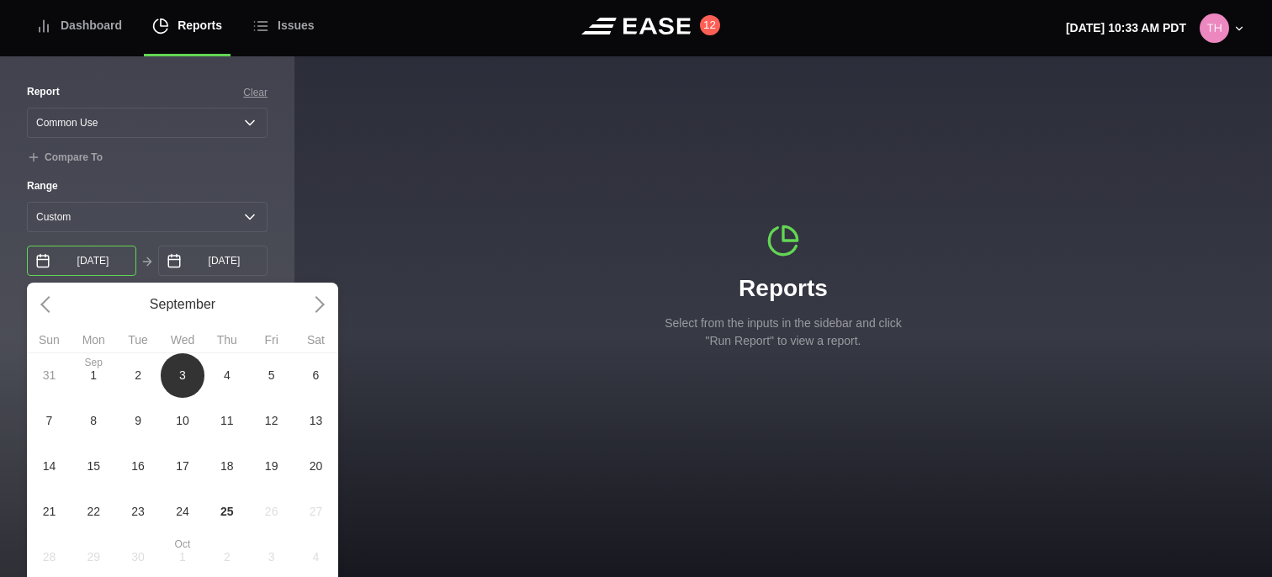
click at [130, 266] on input "09/03/2025" at bounding box center [81, 261] width 109 height 30
click at [182, 505] on span "24" at bounding box center [182, 512] width 13 height 18
type input "09/24/2025"
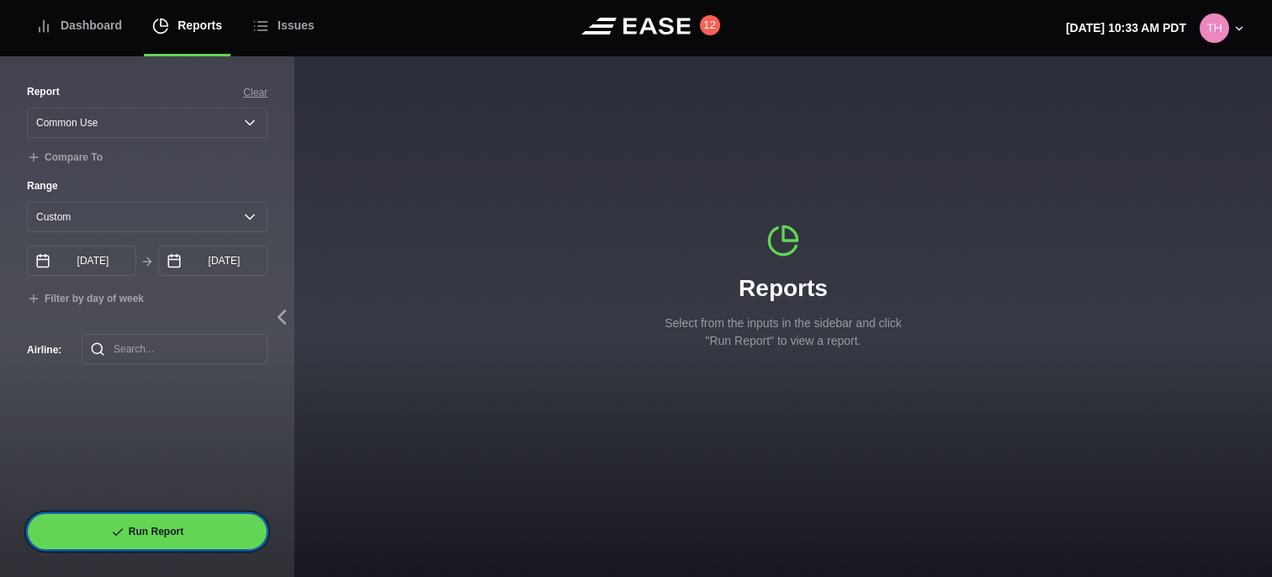
click at [155, 524] on button "Run Report" at bounding box center [147, 531] width 241 height 37
select select "Common Use"
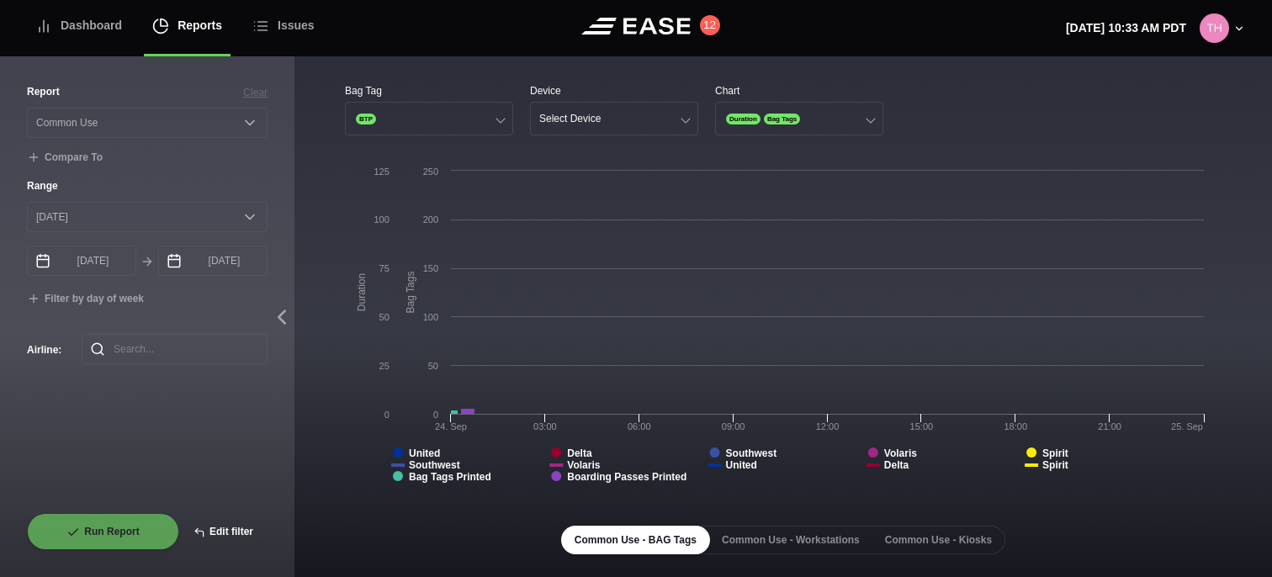
click at [220, 518] on button "Edit filter" at bounding box center [223, 531] width 88 height 37
select select "Common Use"
select select "0"
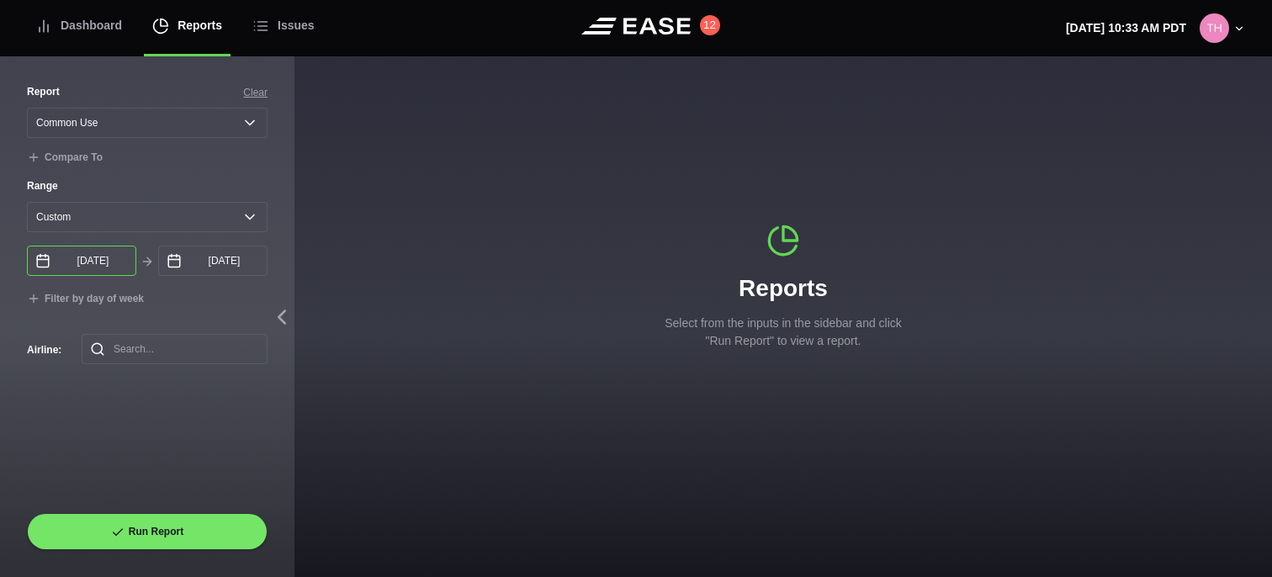
click at [100, 255] on input "09/24/2025" at bounding box center [81, 261] width 109 height 30
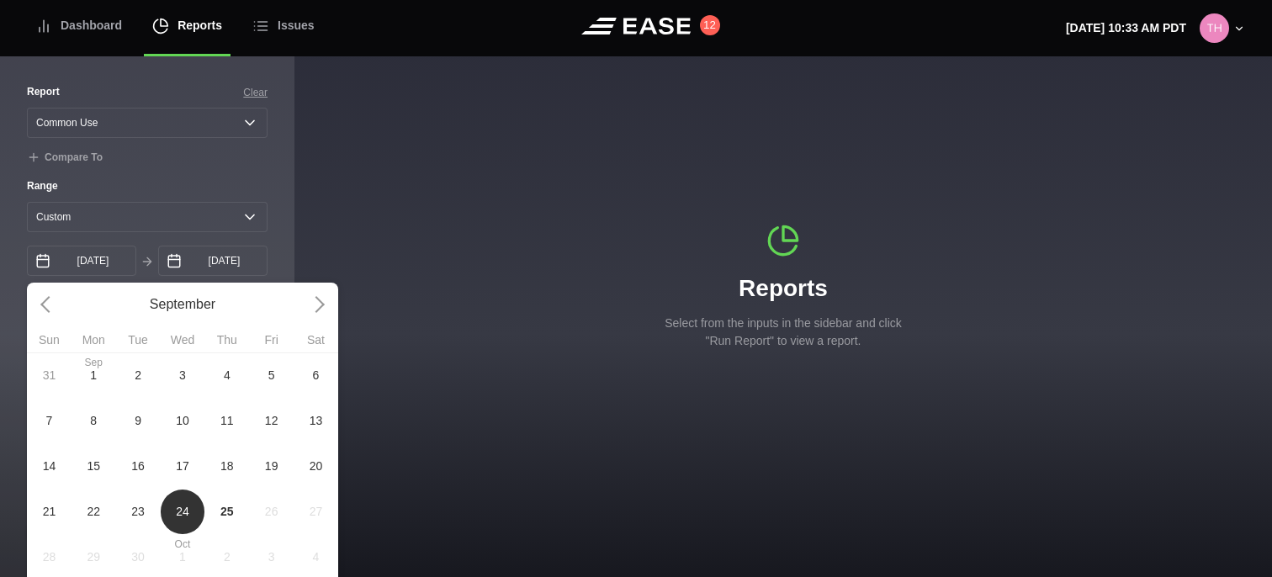
click at [133, 422] on span "9" at bounding box center [138, 420] width 45 height 45
type input "09/09/2025"
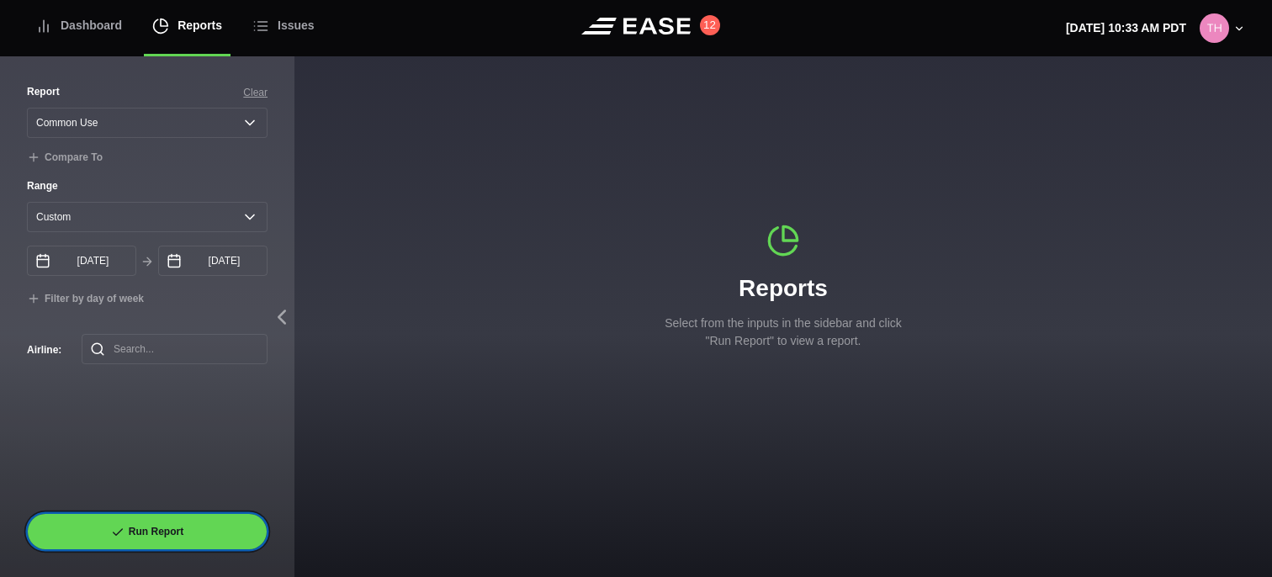
click at [163, 518] on button "Run Report" at bounding box center [147, 531] width 241 height 37
select select "Common Use"
select select "0"
